Goal: Task Accomplishment & Management: Manage account settings

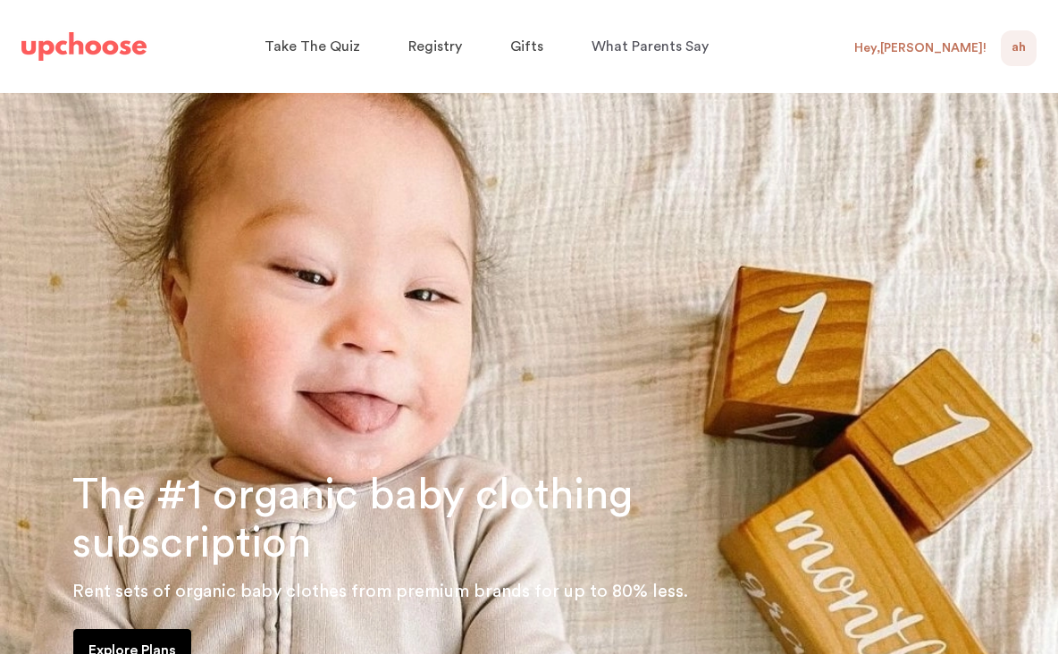
click at [1019, 48] on span "AH" at bounding box center [1018, 48] width 14 height 21
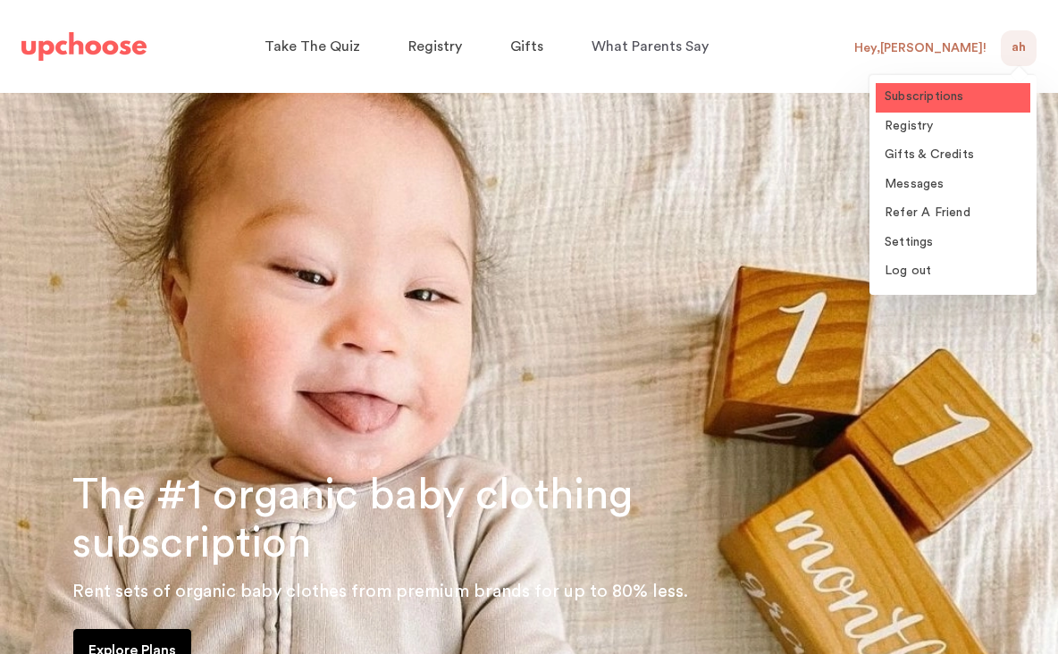
click at [907, 100] on span "Subscriptions" at bounding box center [925, 96] width 80 height 13
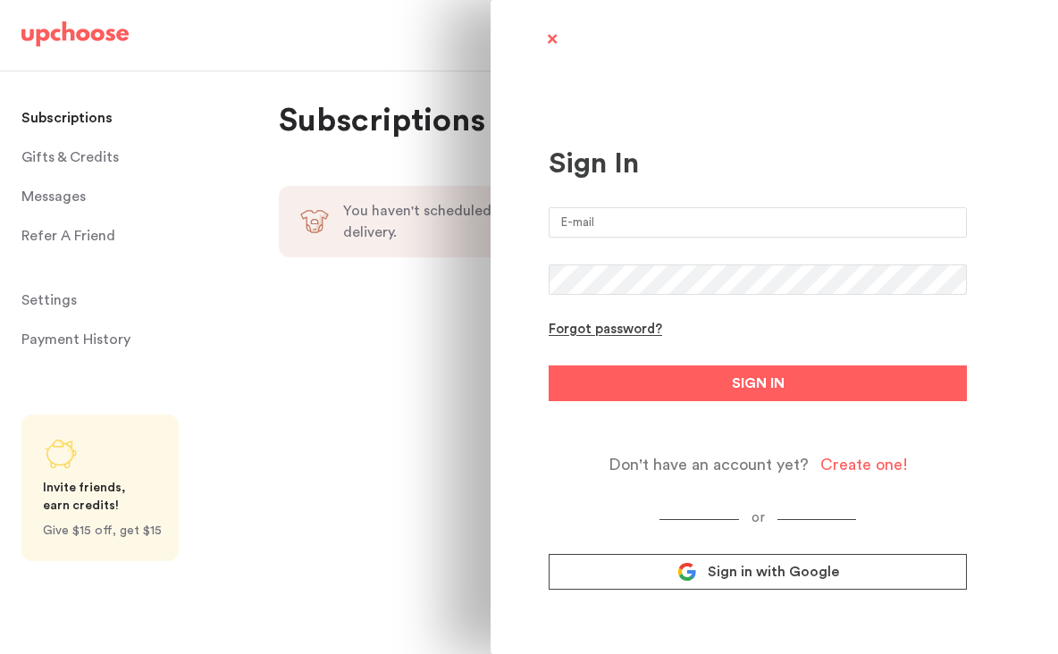
click at [747, 221] on input "email" at bounding box center [758, 222] width 418 height 30
type input "amandamgalvan@hotmail.com"
click at [549, 365] on button "SIGN IN" at bounding box center [758, 383] width 418 height 36
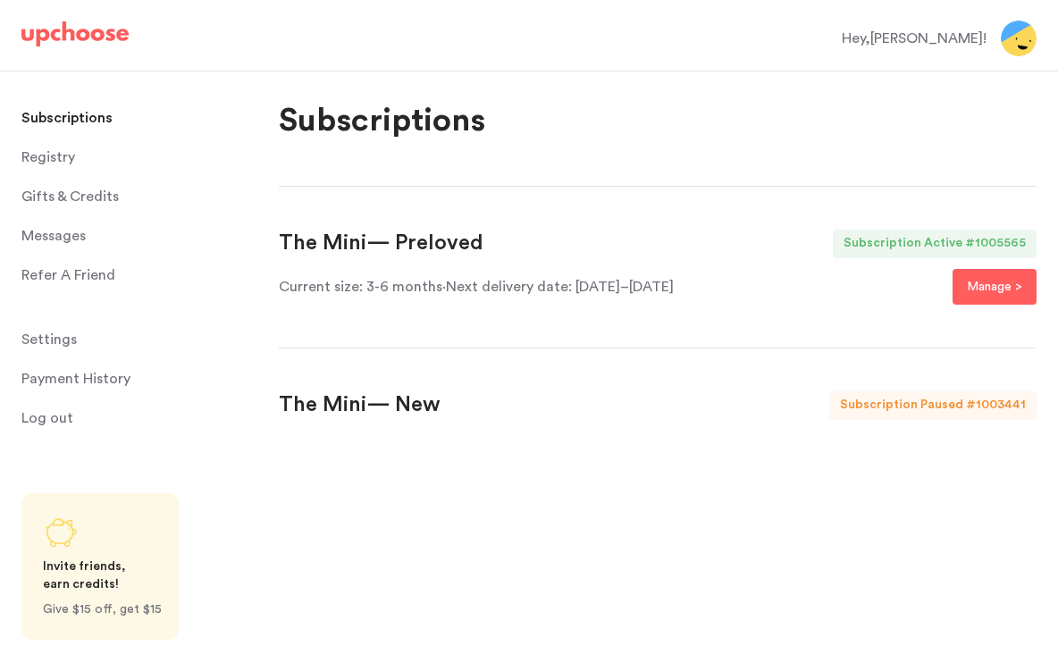
click at [380, 237] on div "The Mini — Preloved" at bounding box center [381, 244] width 205 height 29
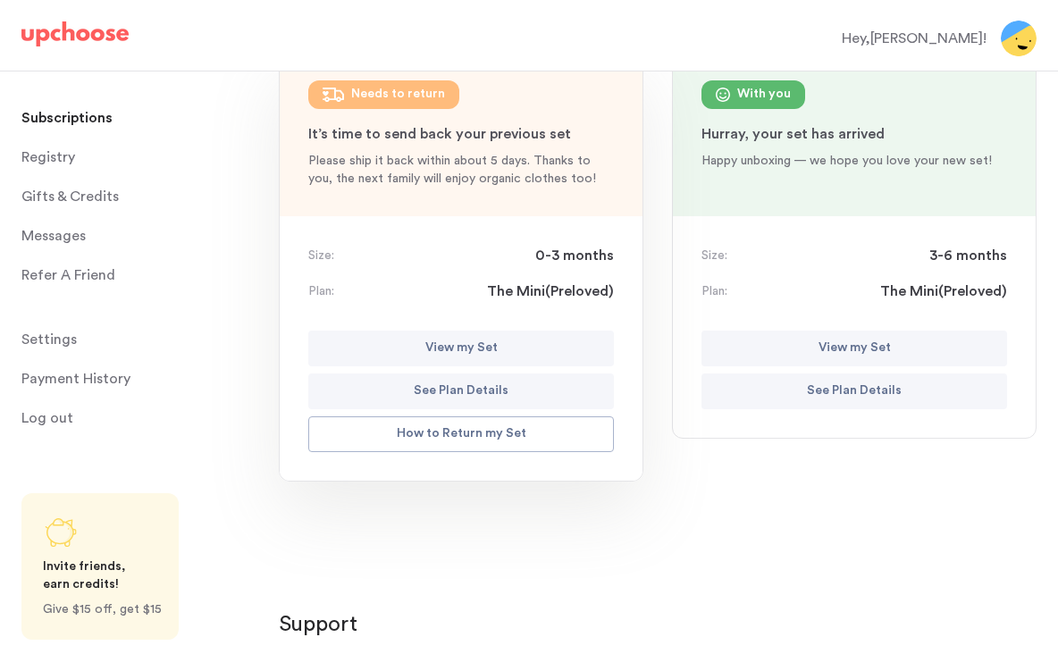
scroll to position [265, 0]
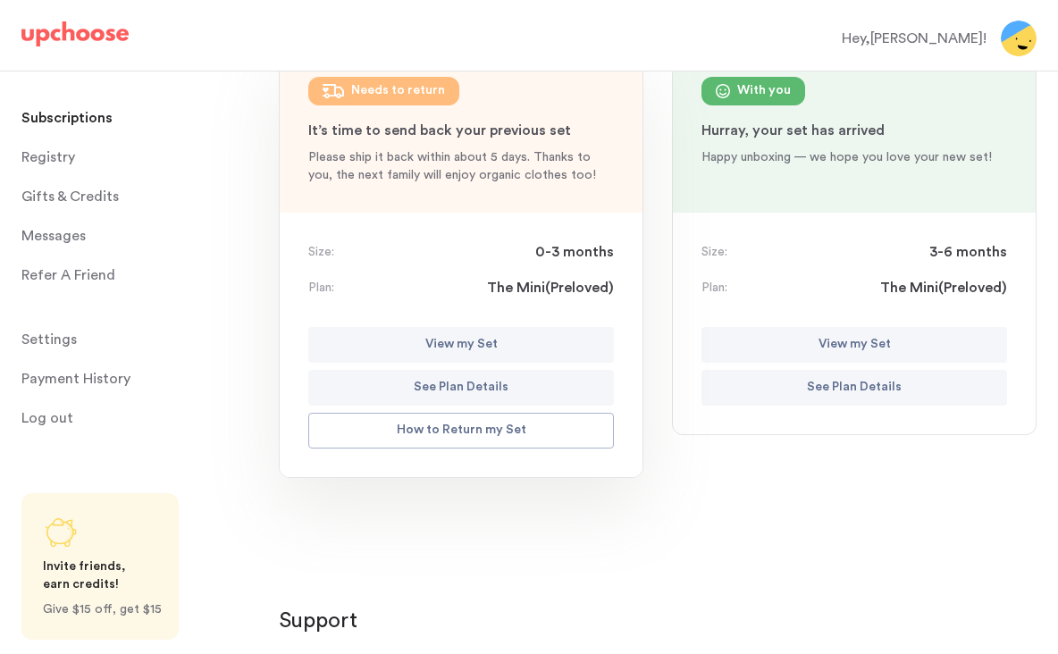
click at [466, 343] on p "View my Set" at bounding box center [461, 344] width 72 height 21
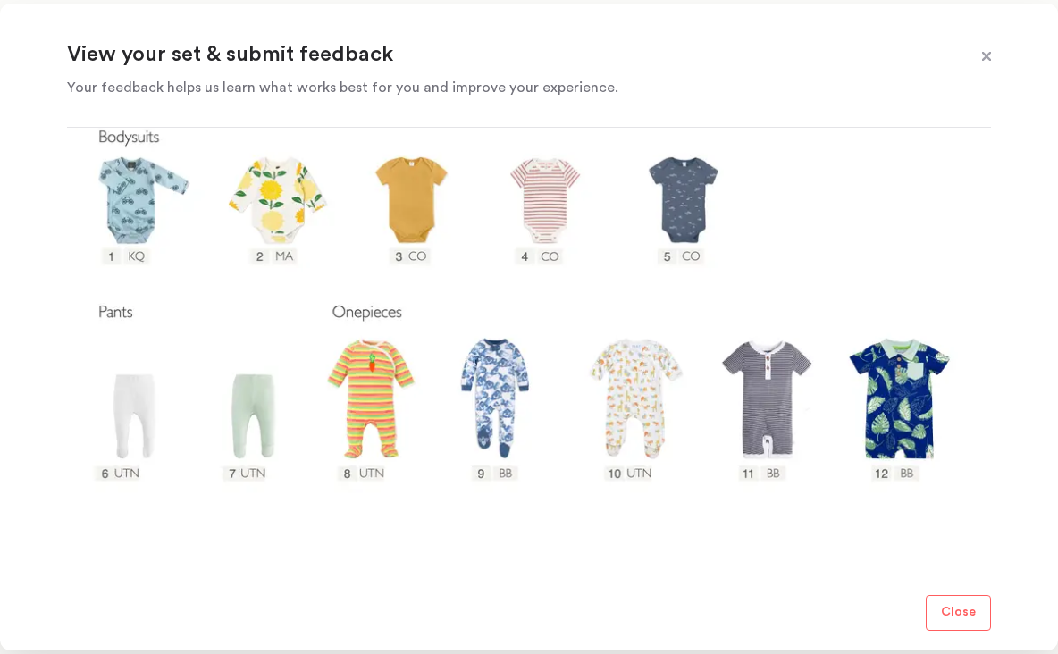
scroll to position [344, 0]
click at [981, 58] on span at bounding box center [986, 57] width 23 height 23
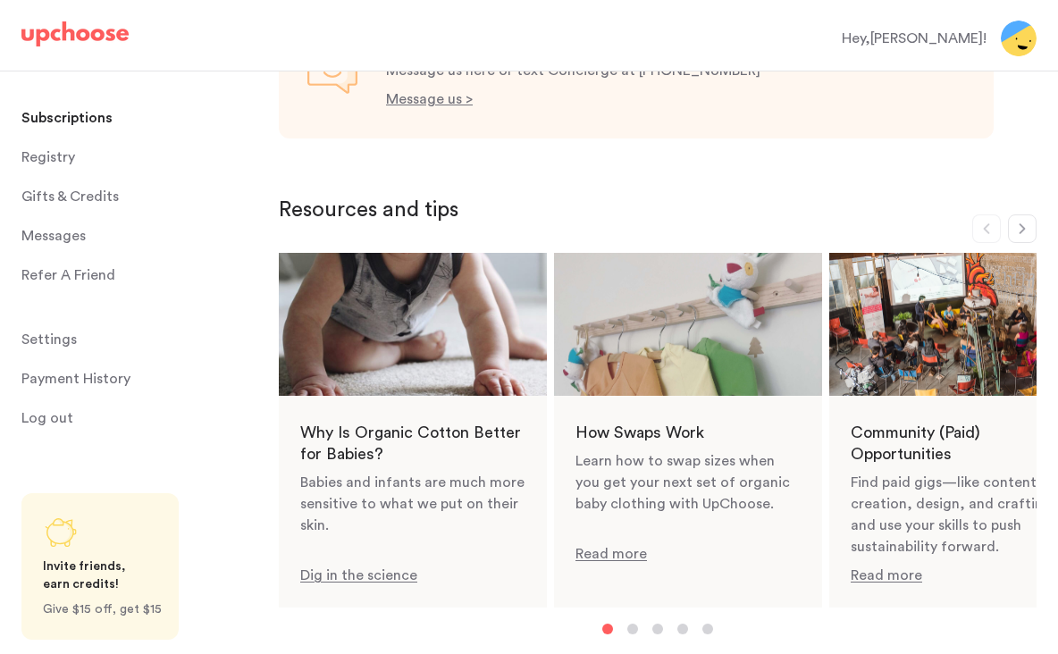
scroll to position [709, 0]
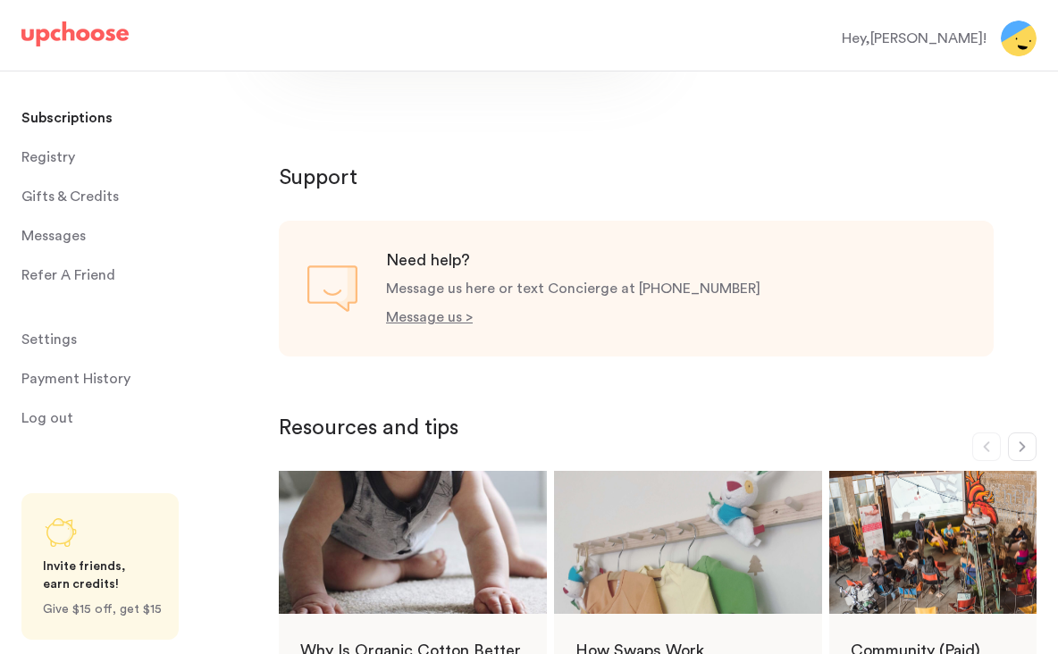
click at [916, 44] on div "Hey, Amanda !" at bounding box center [914, 38] width 145 height 21
click at [91, 113] on p "Subscriptions" at bounding box center [66, 118] width 91 height 36
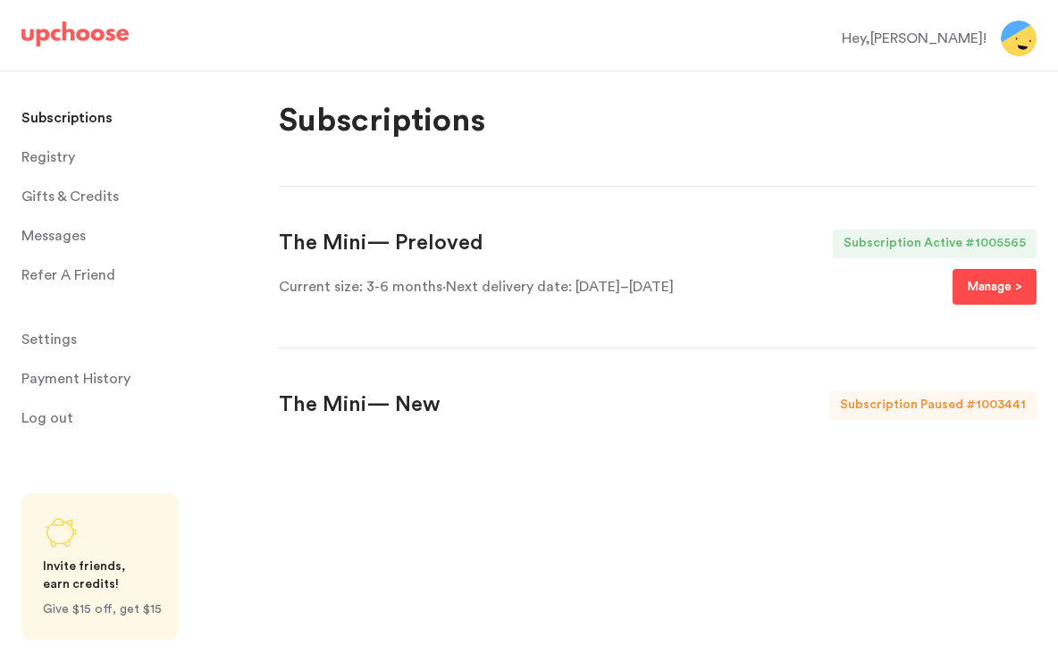
click at [974, 279] on p "Manage >" at bounding box center [994, 286] width 55 height 21
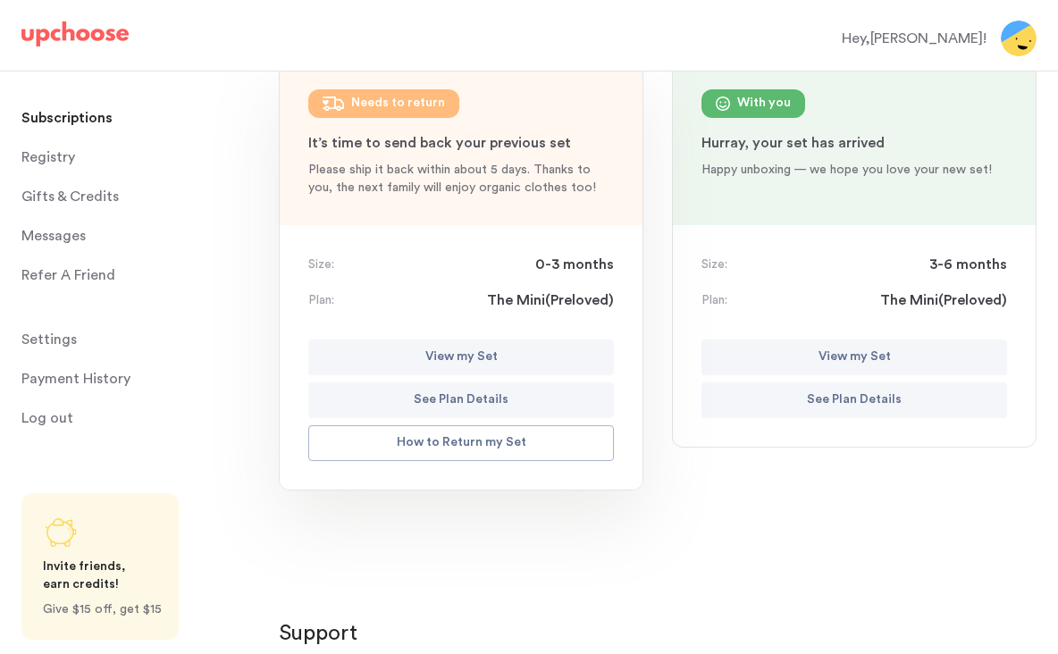
scroll to position [272, 0]
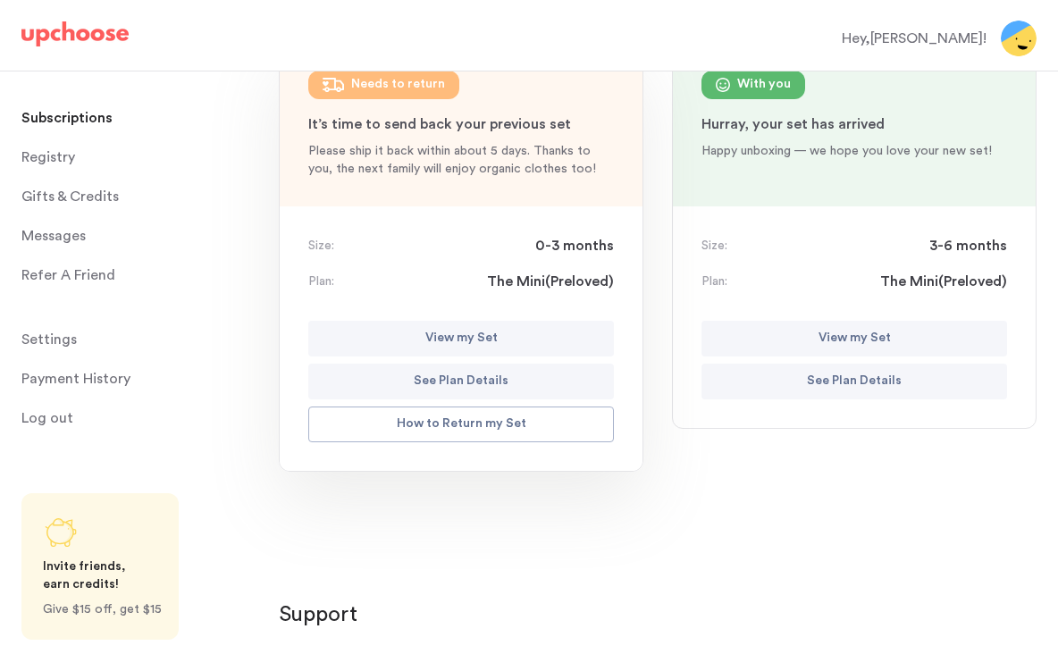
click at [479, 341] on p "View my Set" at bounding box center [461, 338] width 72 height 21
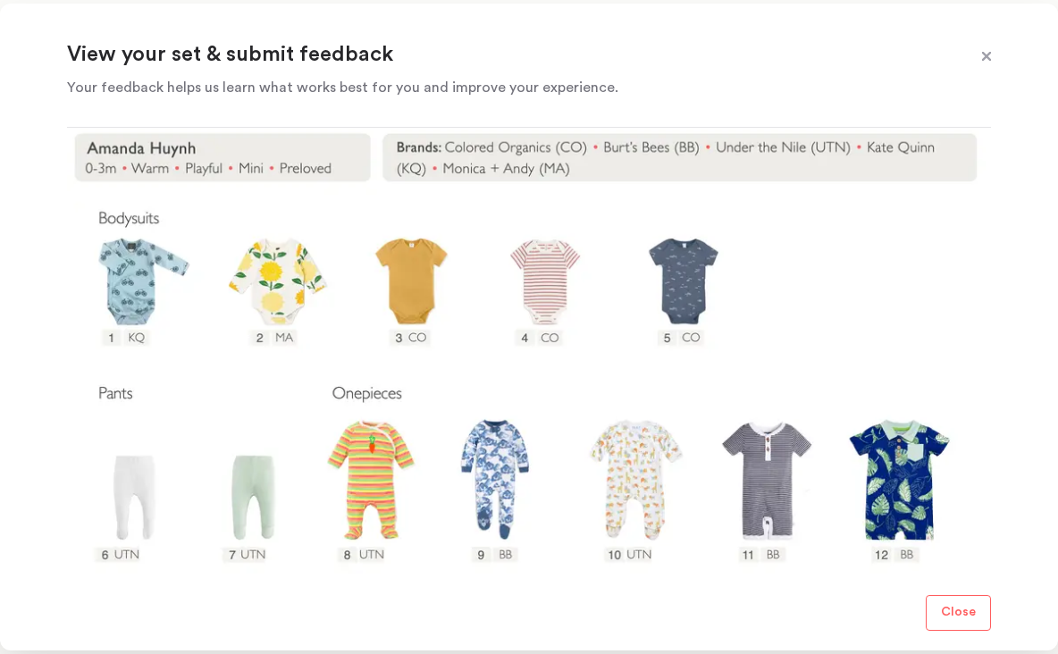
scroll to position [301, 0]
